Goal: Find specific page/section: Find specific page/section

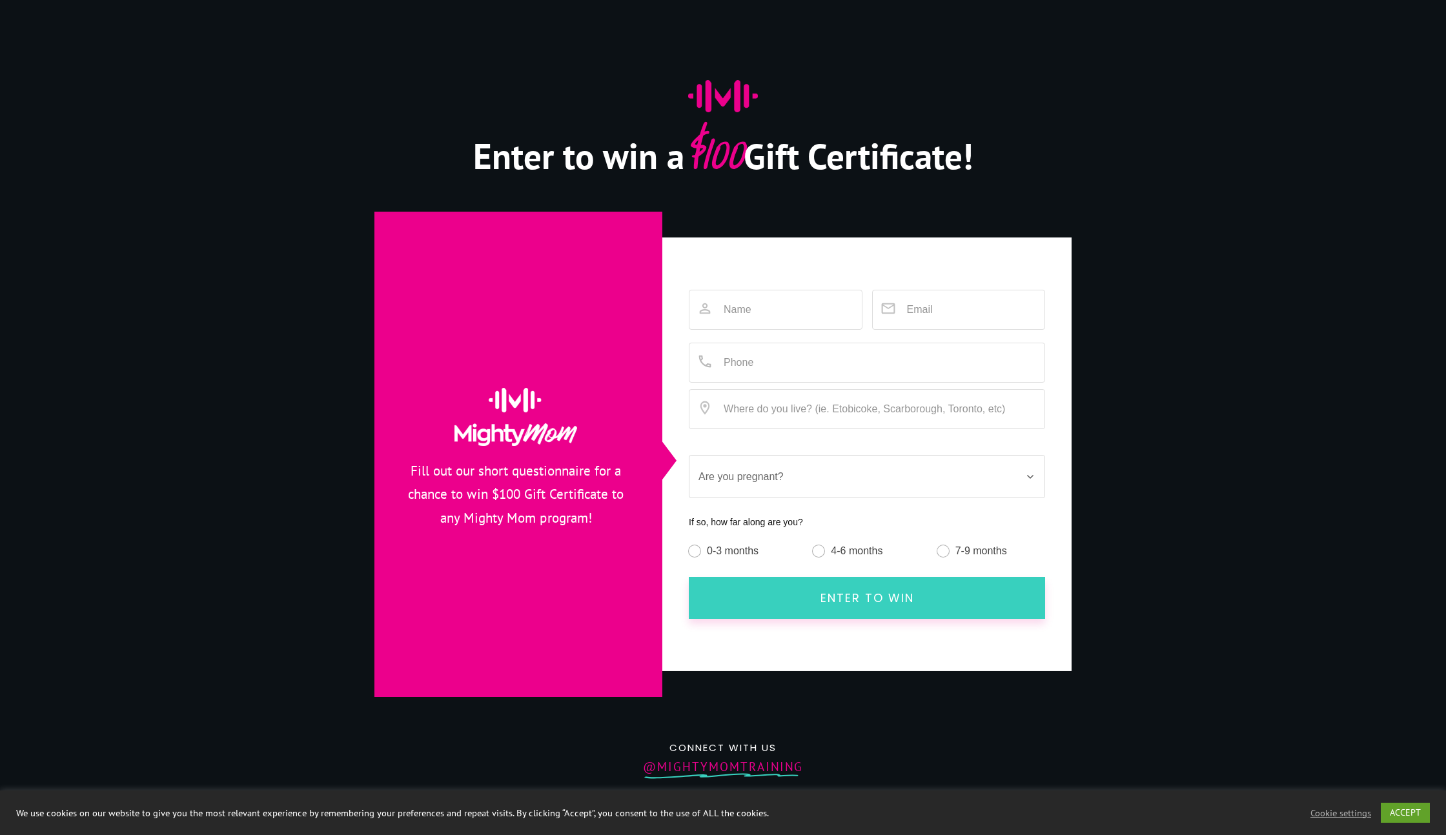
click at [1195, 80] on div at bounding box center [723, 437] width 1446 height 874
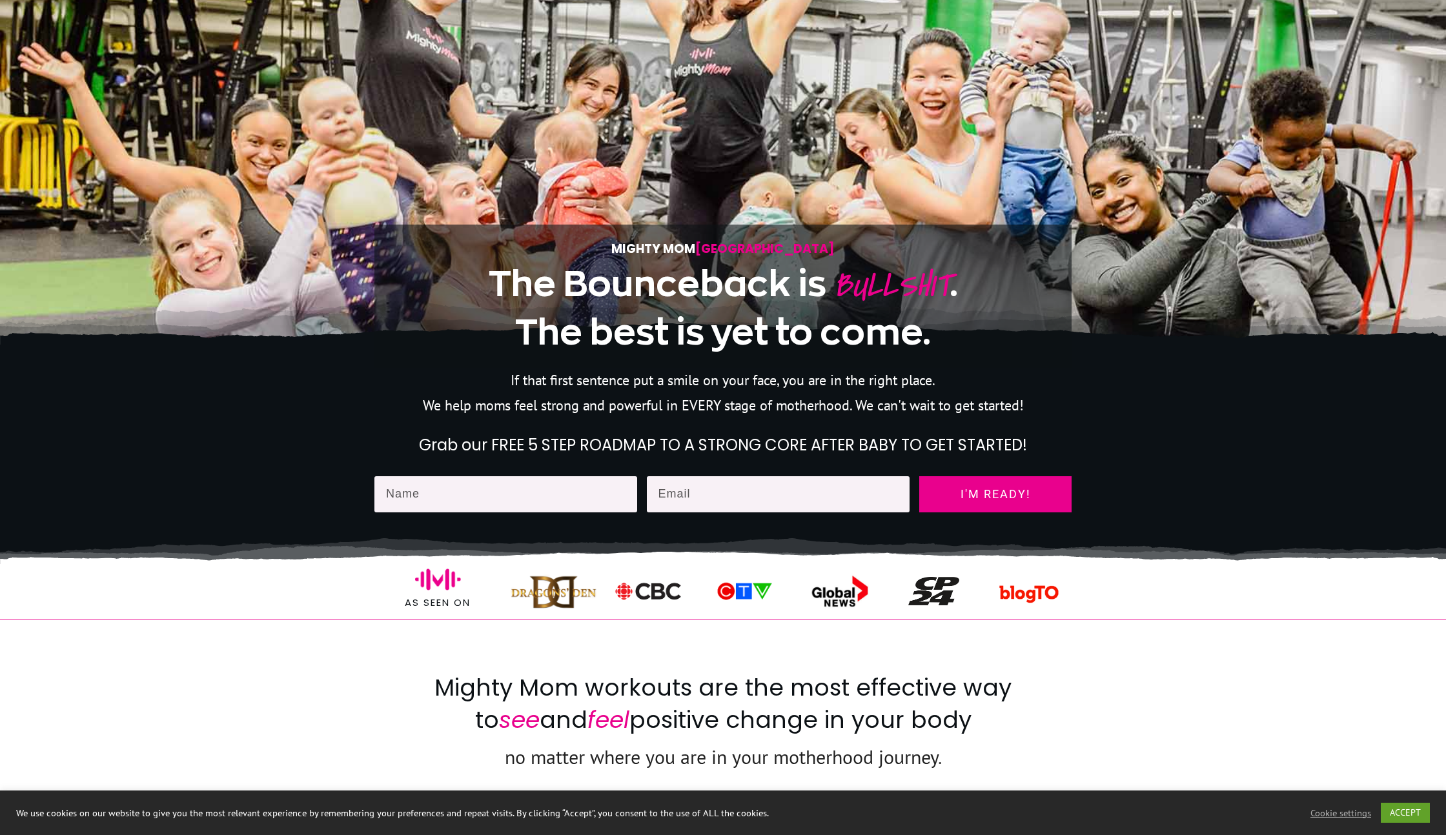
scroll to position [248, 0]
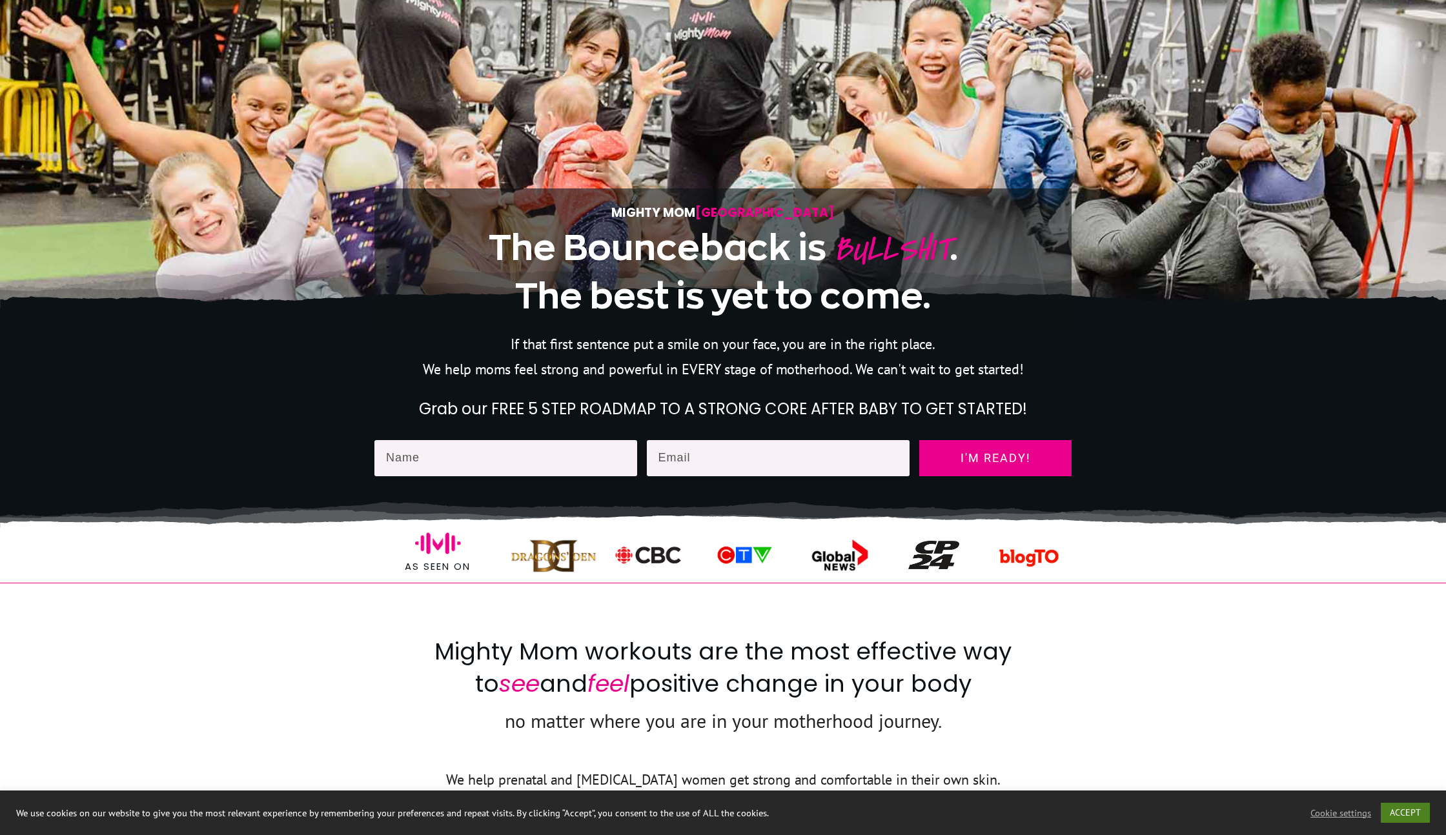
click at [1420, 805] on link "ACCEPT" at bounding box center [1405, 813] width 49 height 20
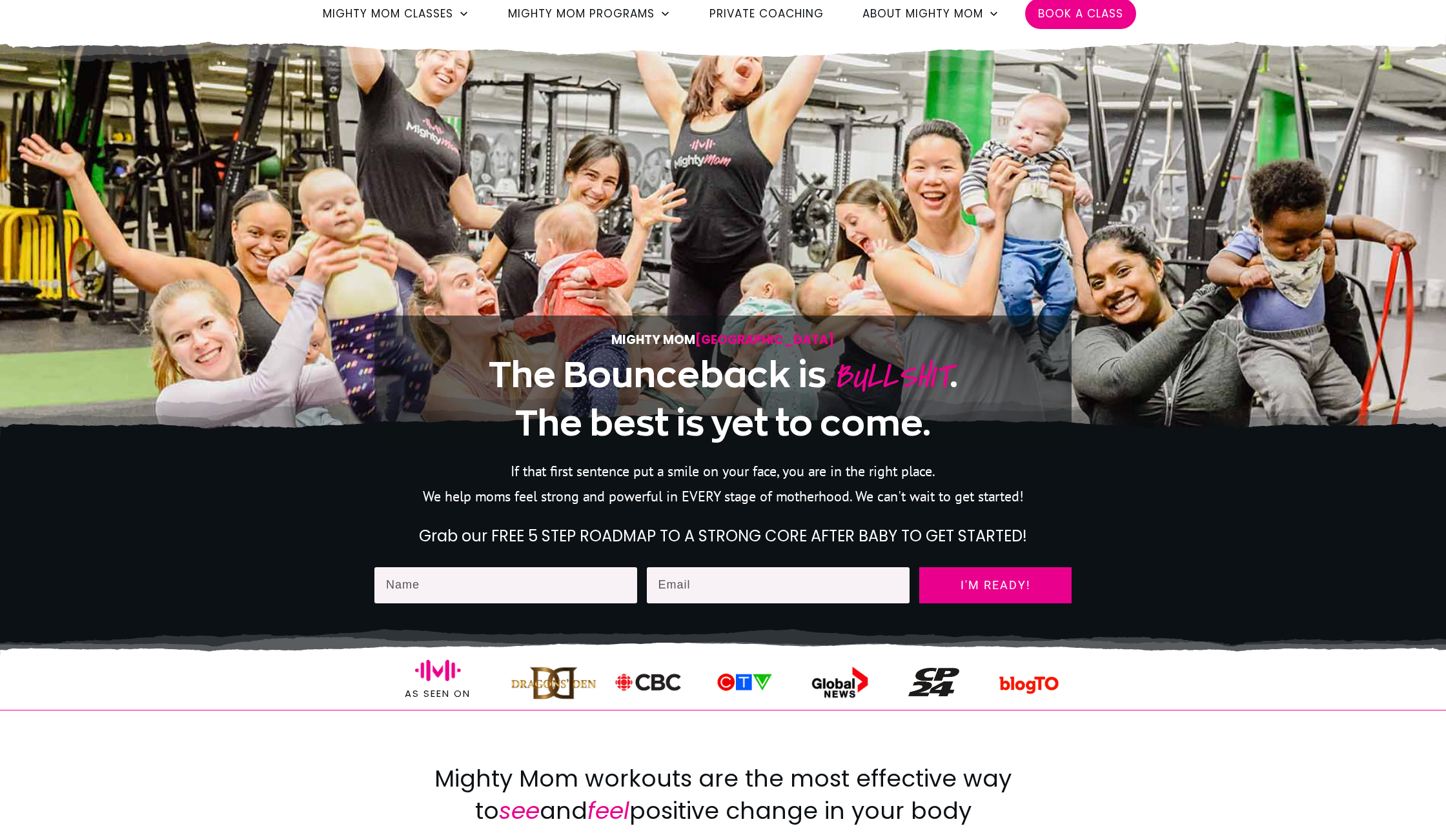
scroll to position [0, 0]
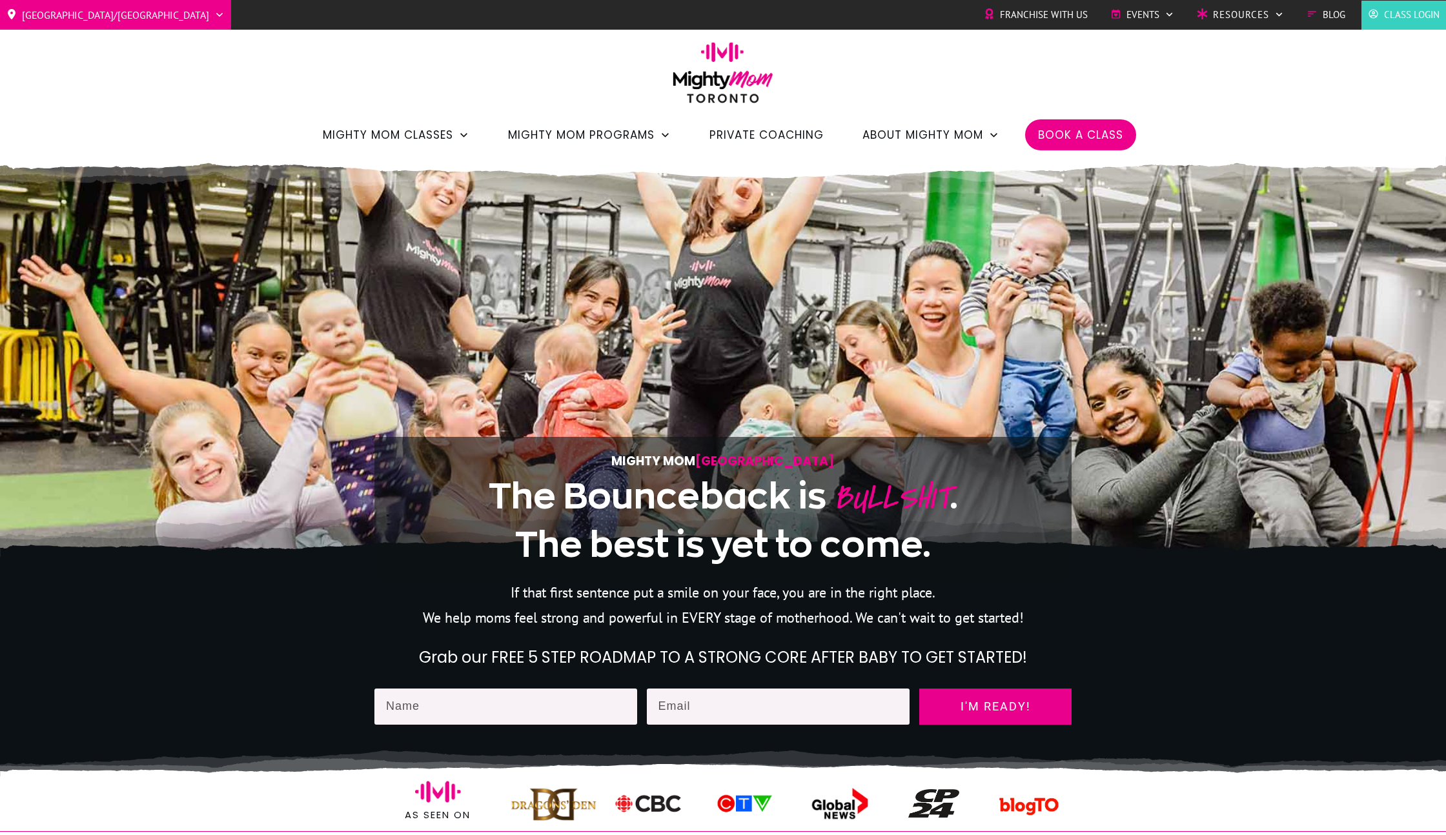
click at [671, 71] on img at bounding box center [723, 77] width 114 height 70
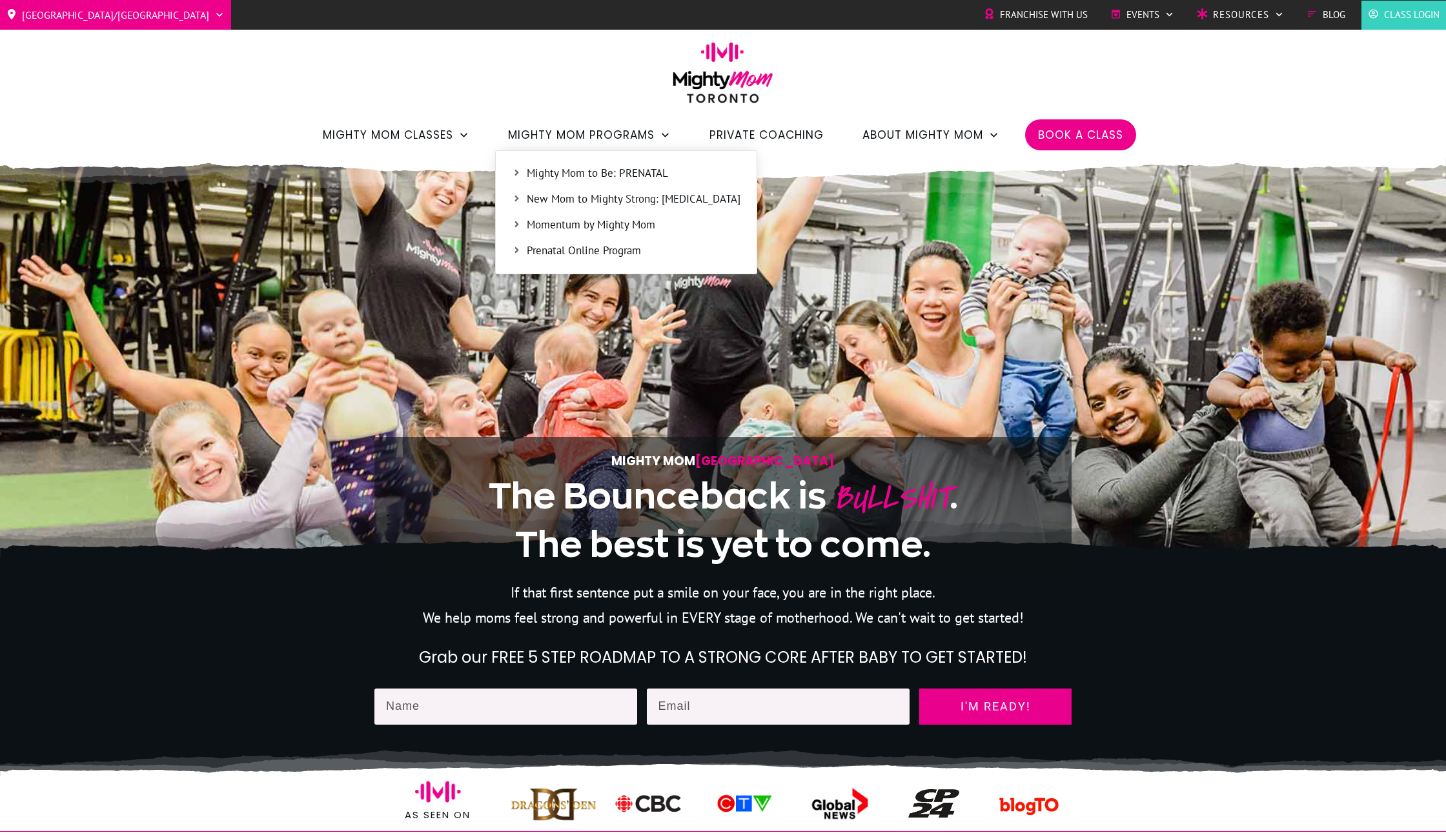
click at [554, 168] on span "Mighty Mom to Be: PRENATAL" at bounding box center [634, 173] width 214 height 17
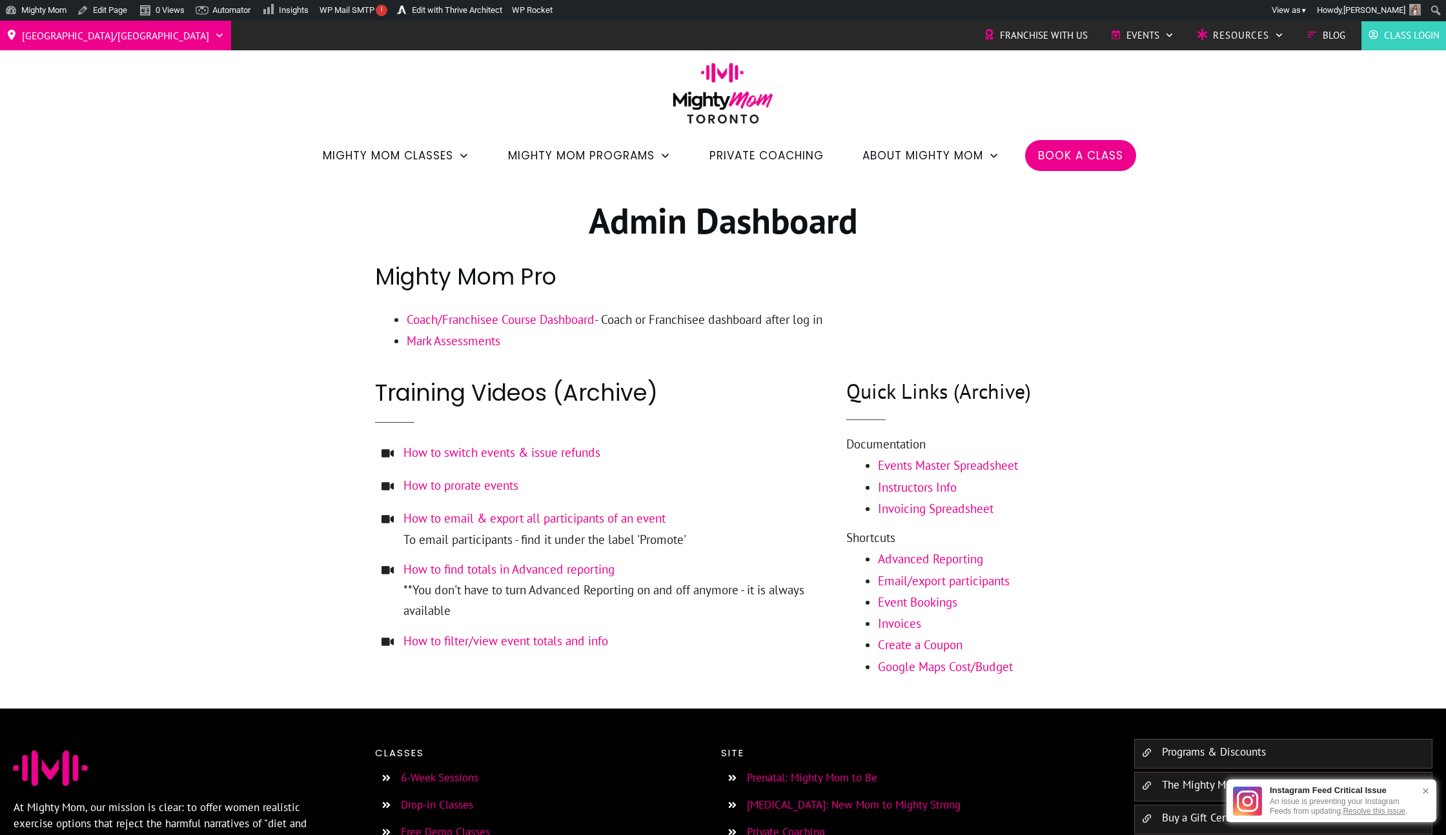
click at [210, 229] on div at bounding box center [723, 442] width 1446 height 531
click at [39, 48] on link "Plugins" at bounding box center [51, 49] width 103 height 17
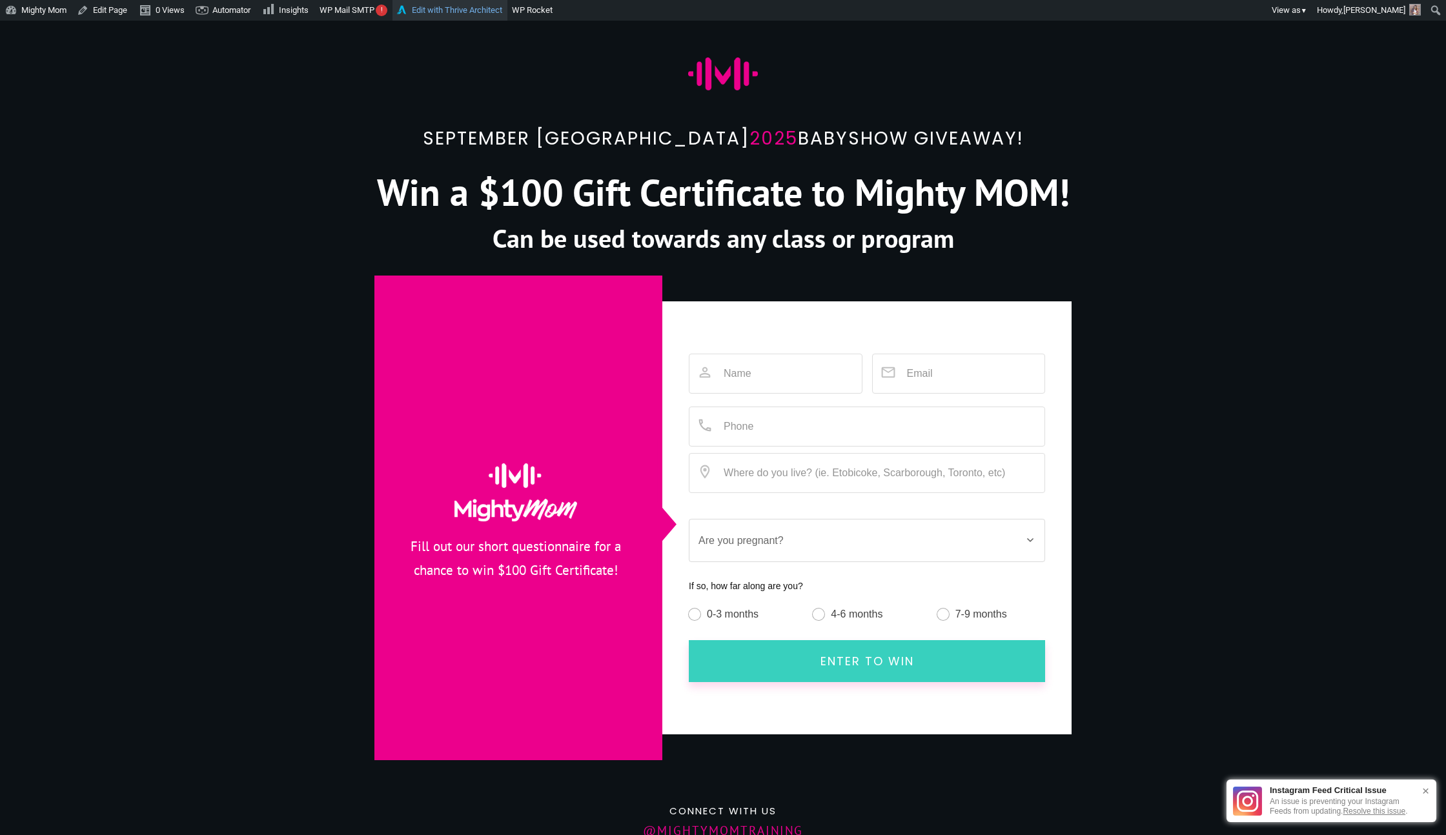
click at [460, 14] on link "Edit with Thrive Architect" at bounding box center [449, 10] width 115 height 21
click at [42, 32] on link "Dashboard" at bounding box center [51, 33] width 103 height 17
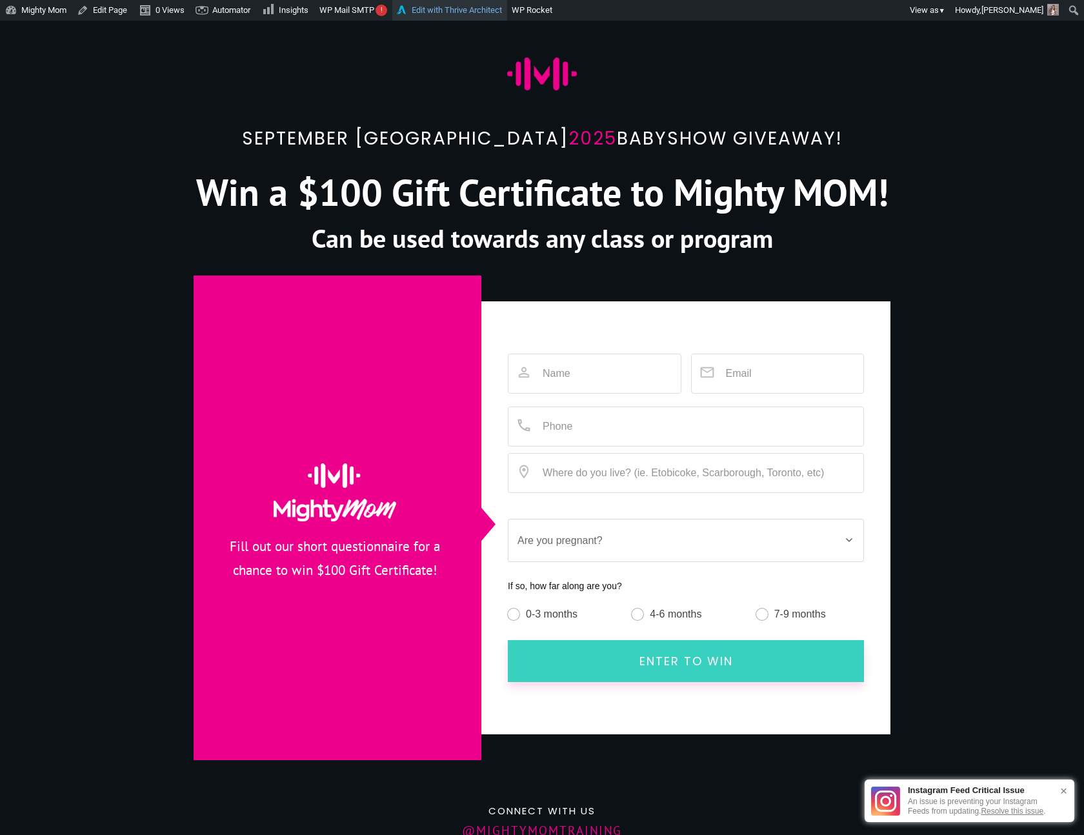
click at [442, 10] on link "Edit with Thrive Architect" at bounding box center [449, 10] width 115 height 21
click at [126, 10] on link "Edit Page" at bounding box center [102, 10] width 61 height 21
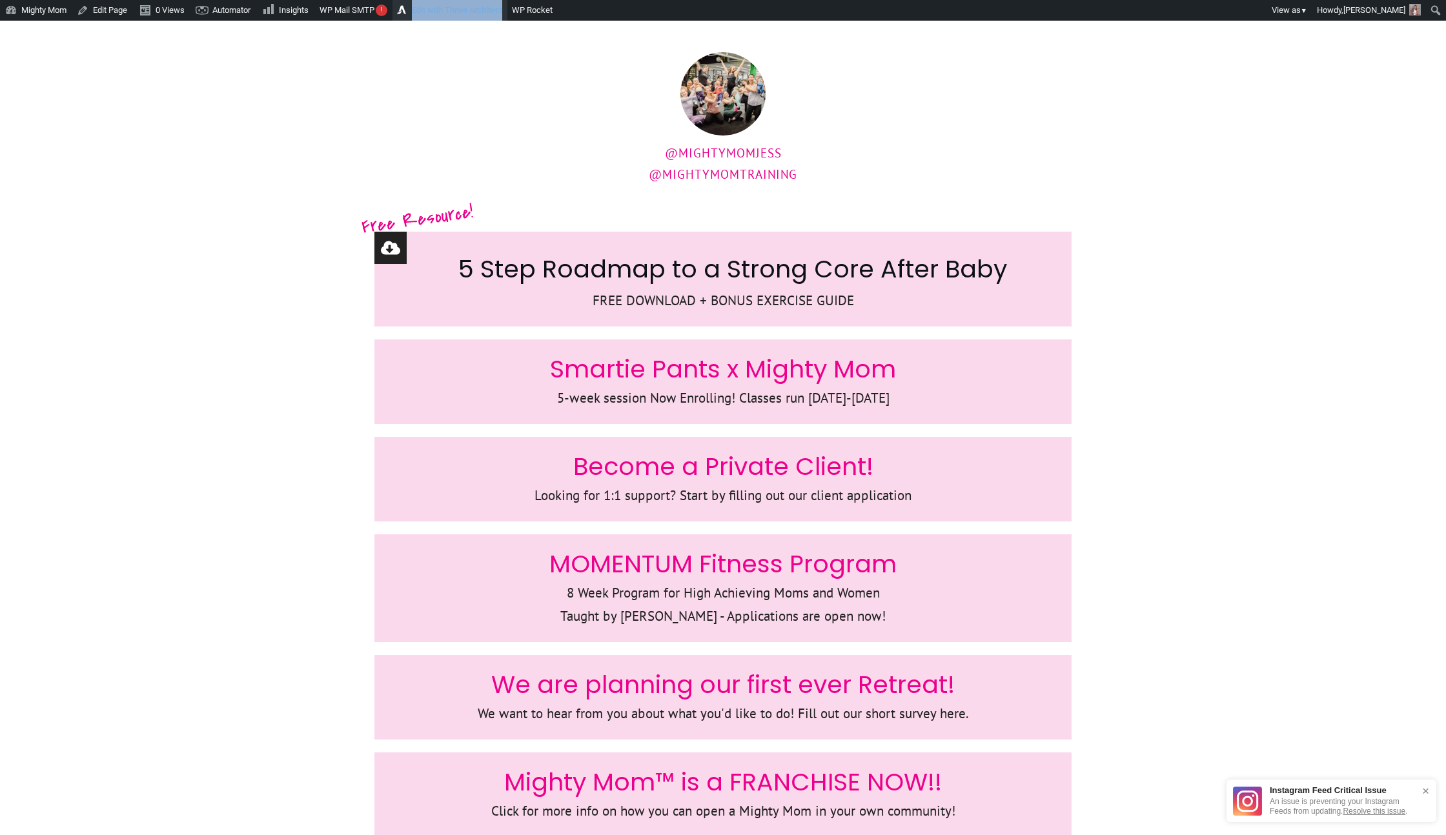
scroll to position [92, 0]
